Goal: Transaction & Acquisition: Purchase product/service

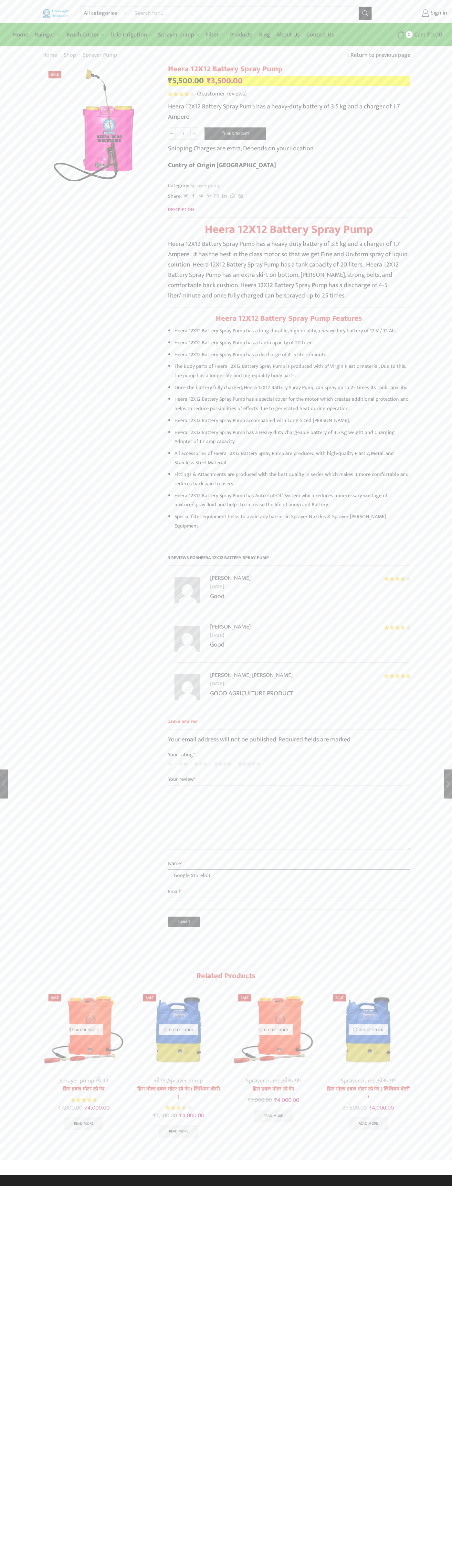
type input "Google Storebot"
click at [235, 133] on button "Add to cart" at bounding box center [235, 133] width 62 height 13
click at [410, 35] on span "Cart" at bounding box center [408, 35] width 13 height 9
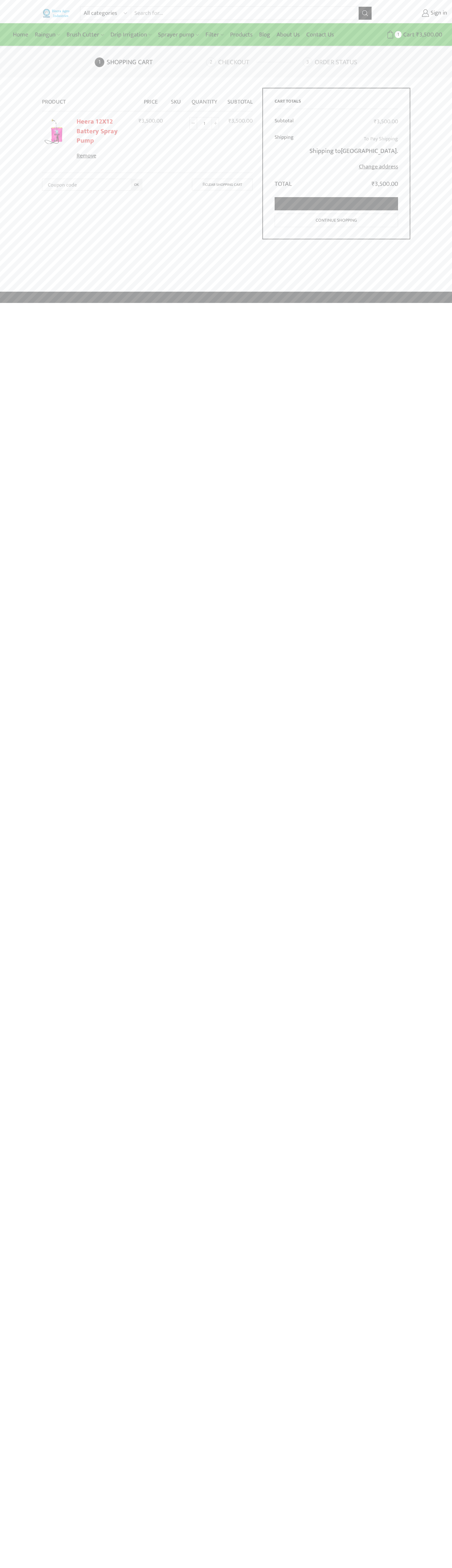
click at [336, 204] on link "Proceed to checkout" at bounding box center [336, 204] width 123 height 13
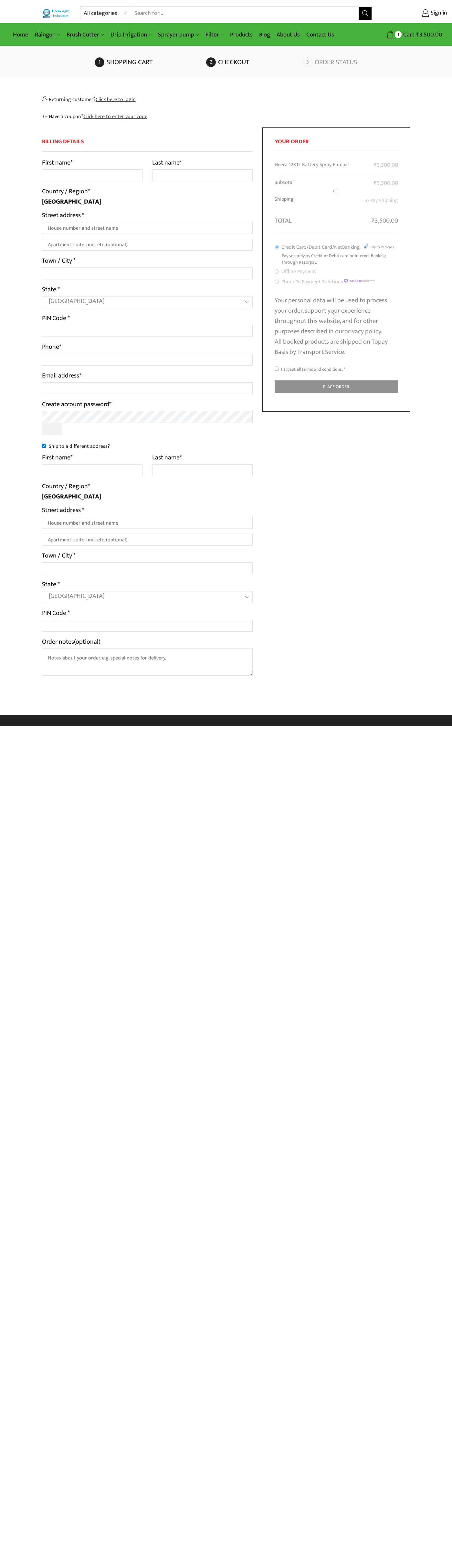
select select "MH"
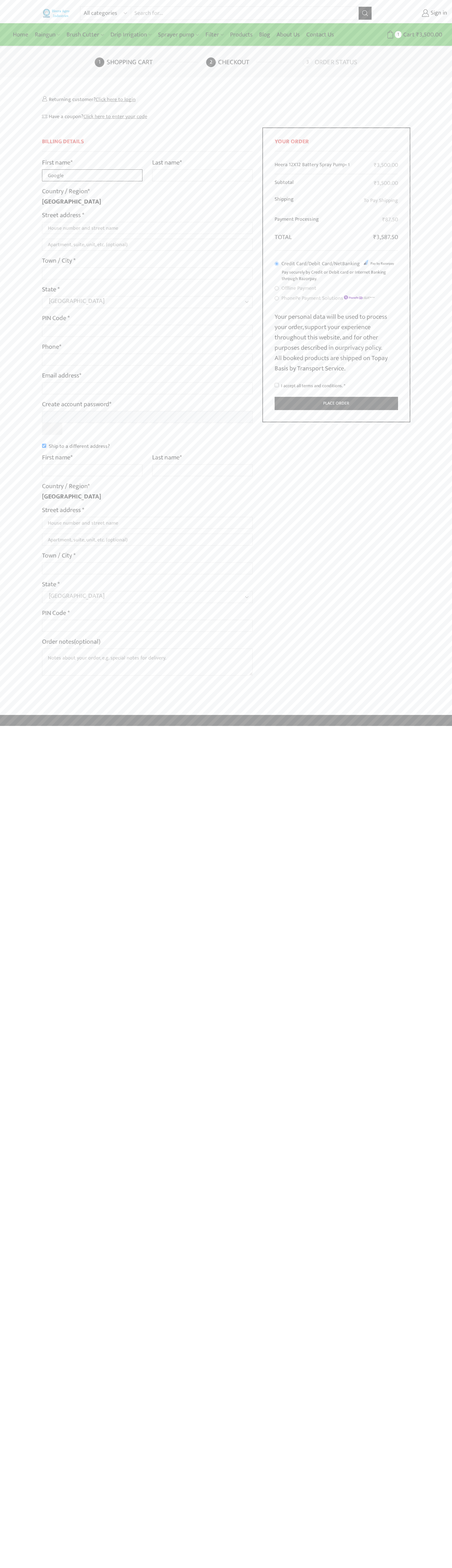
type input "Google"
type input "Storebot"
type input "1600 Amphitheatre Parkway"
type input "First floor"
type input "mountain view"
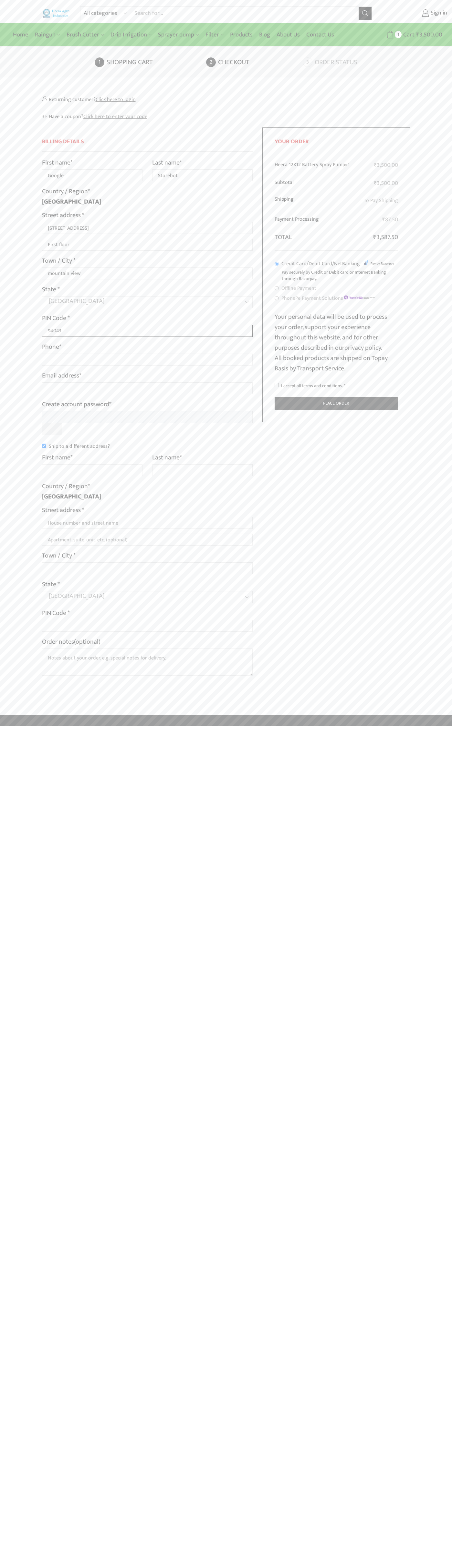
type input "94043"
type input "08067218000"
type input "johnsmith009@storebotmail.joonix.net"
click at [44, 446] on input "Ship to a different address?" at bounding box center [44, 446] width 4 height 4
checkbox input "false"
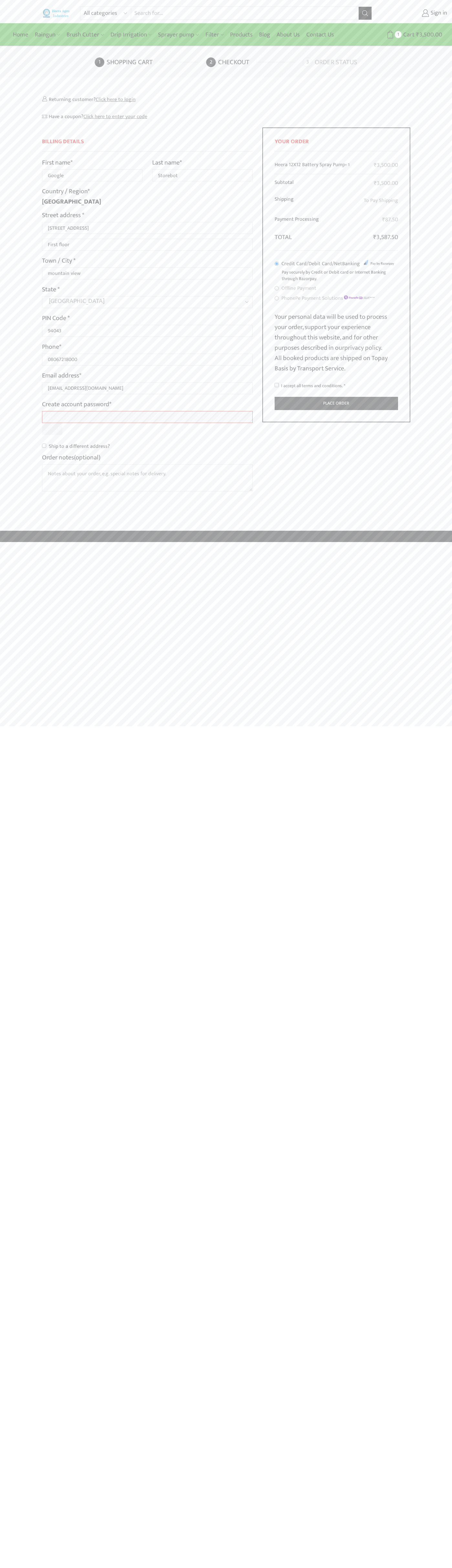
click at [277, 385] on input "I accept all terms and conditions. *" at bounding box center [277, 385] width 4 height 4
checkbox input "true"
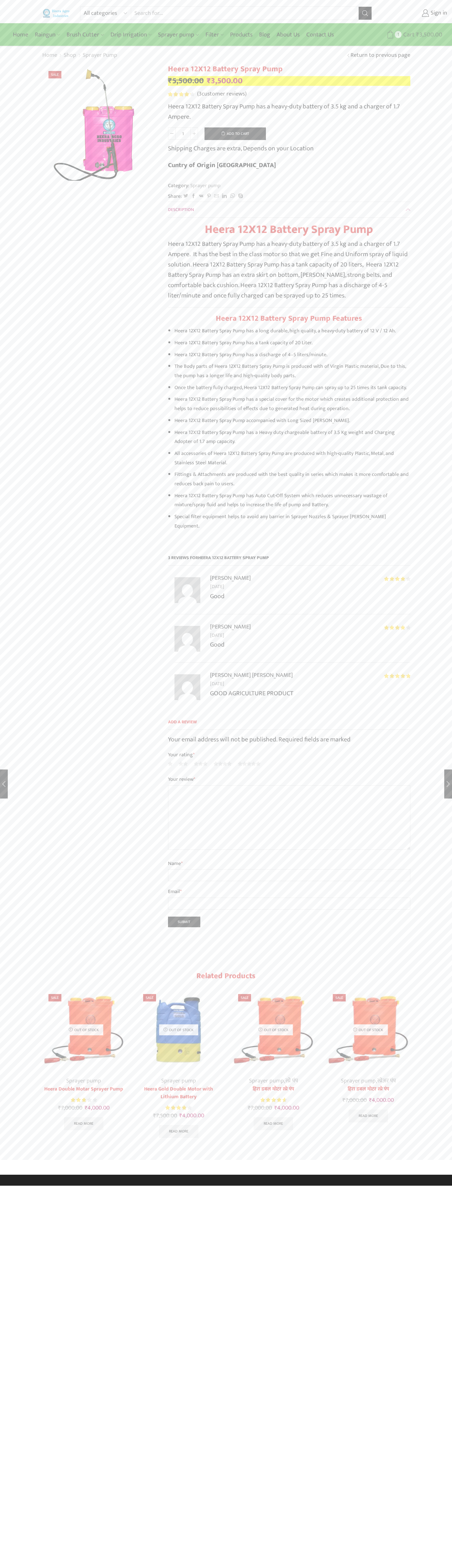
click at [408, 35] on span "Cart" at bounding box center [408, 35] width 13 height 9
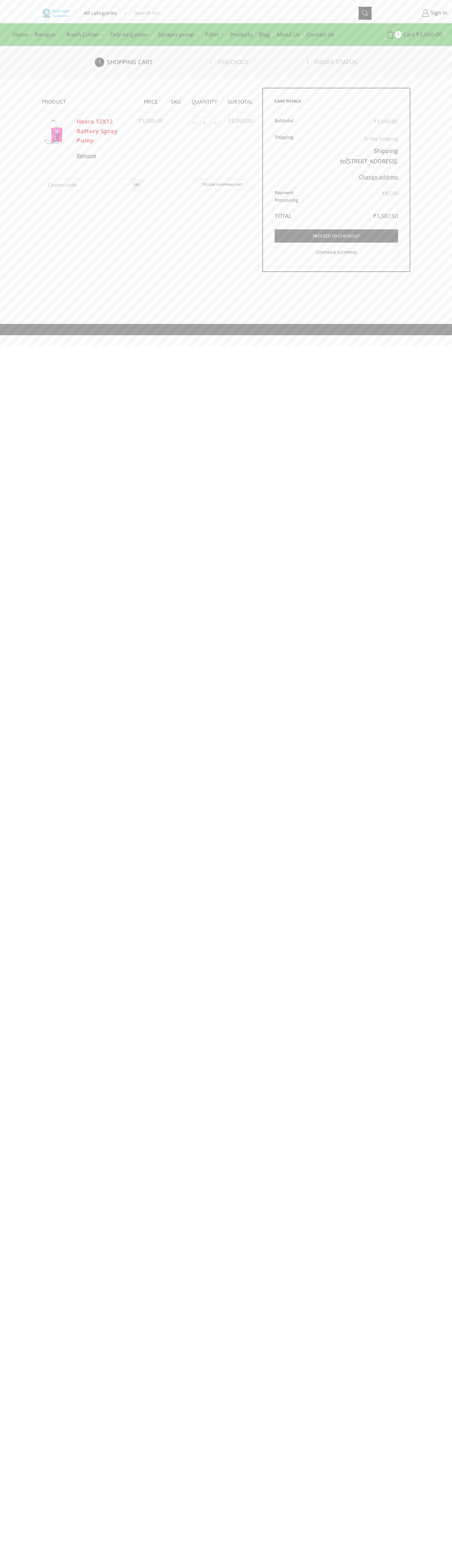
click at [104, 156] on link "Remove" at bounding box center [104, 156] width 54 height 9
